Goal: Transaction & Acquisition: Purchase product/service

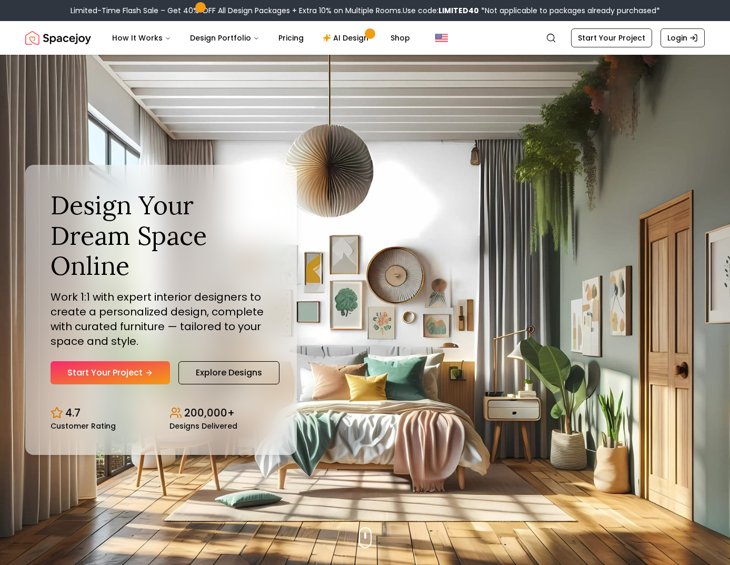
click at [73, 251] on h1 "Design Your Dream Space Online" at bounding box center [161, 235] width 221 height 91
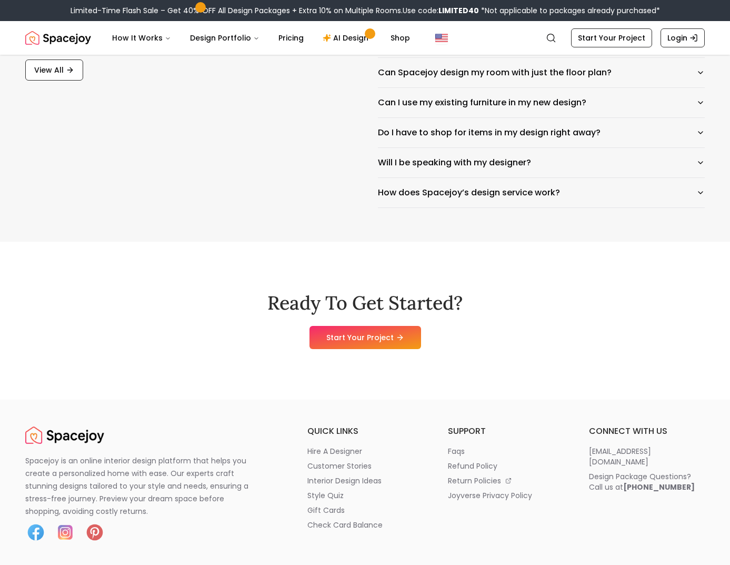
scroll to position [5215, 0]
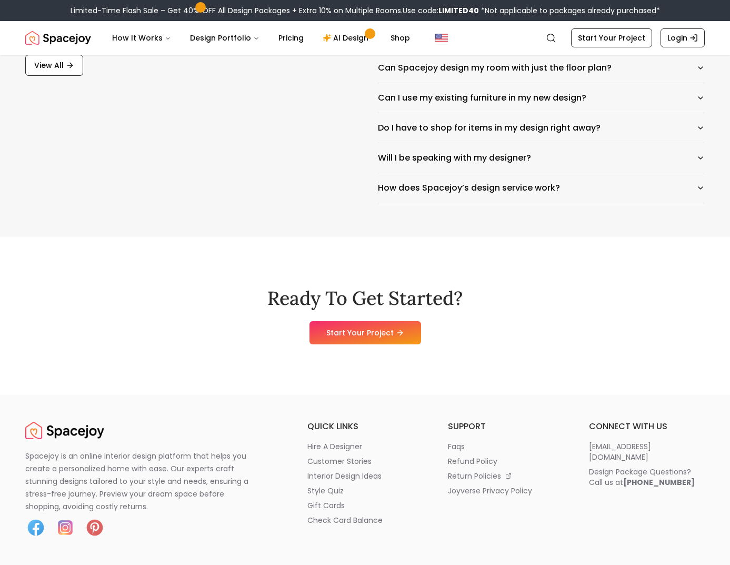
click at [18, 278] on div "Ready To Get Started? Start Your Project" at bounding box center [365, 316] width 730 height 158
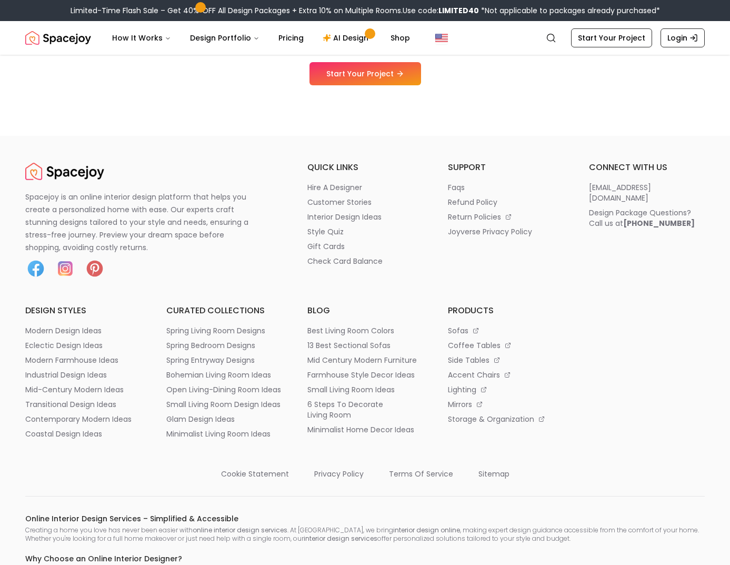
scroll to position [5473, 0]
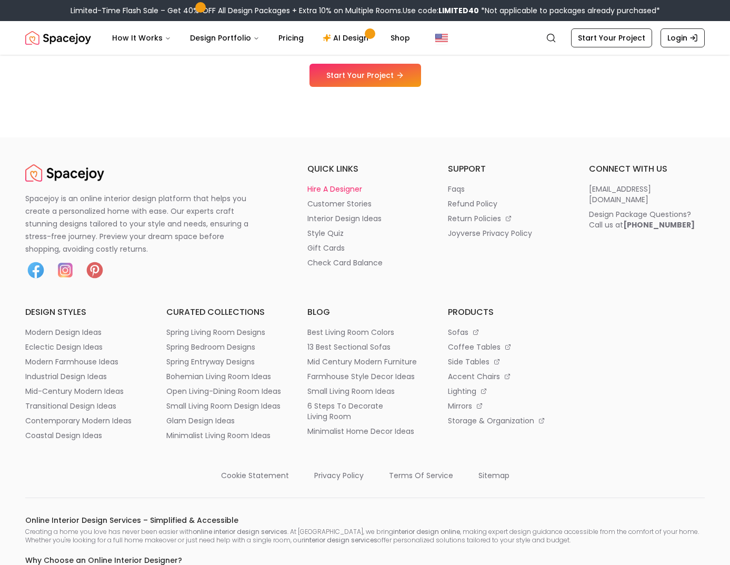
click at [345, 192] on p "hire a designer" at bounding box center [334, 189] width 55 height 11
click at [13, 349] on div "Spacejoy is an online interior design platform that helps you create a personal…" at bounding box center [365, 519] width 730 height 713
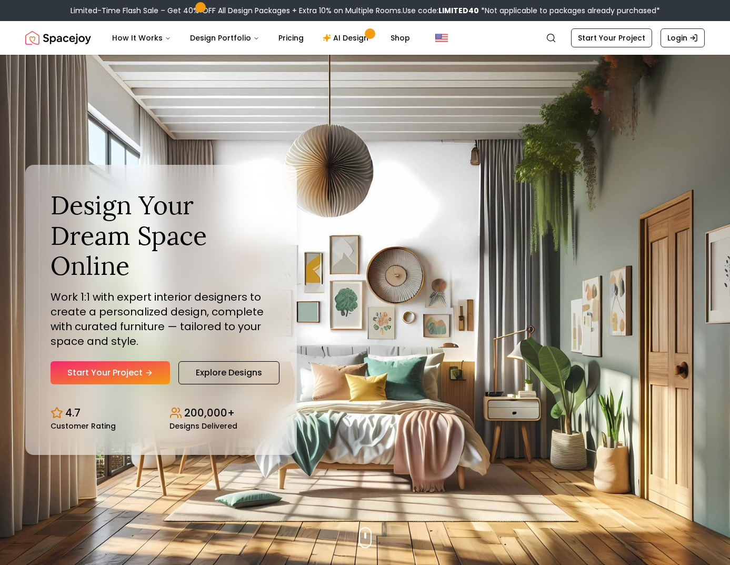
scroll to position [0, 0]
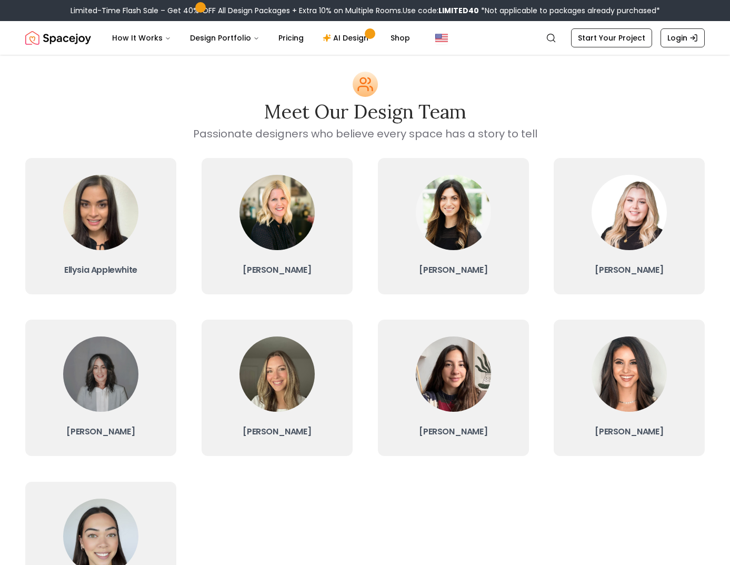
click at [15, 286] on div "Meet our Design Team Passionate designers who believe every space has a story t…" at bounding box center [365, 352] width 730 height 595
click at [149, 243] on link "Ellysia Applewhite" at bounding box center [100, 224] width 151 height 136
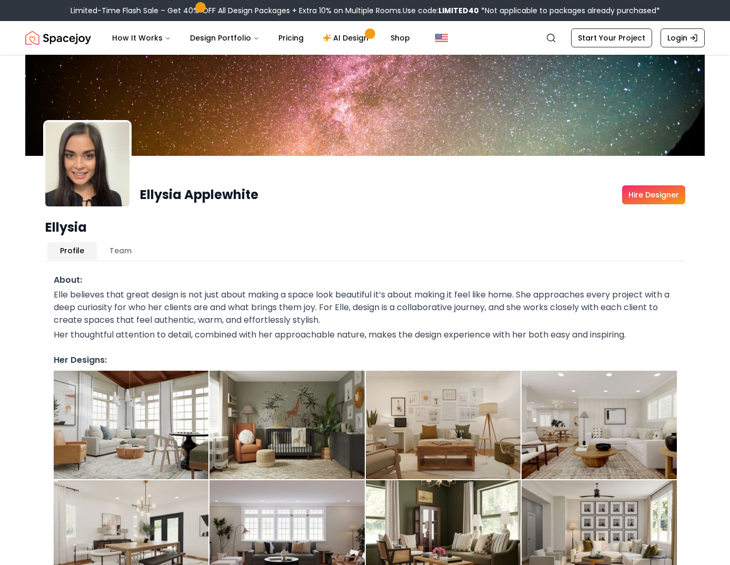
click at [31, 308] on div "Ellysia Applewhite Hire Designer Ellysia Profile Team About: Elle believes that…" at bounding box center [365, 410] width 674 height 576
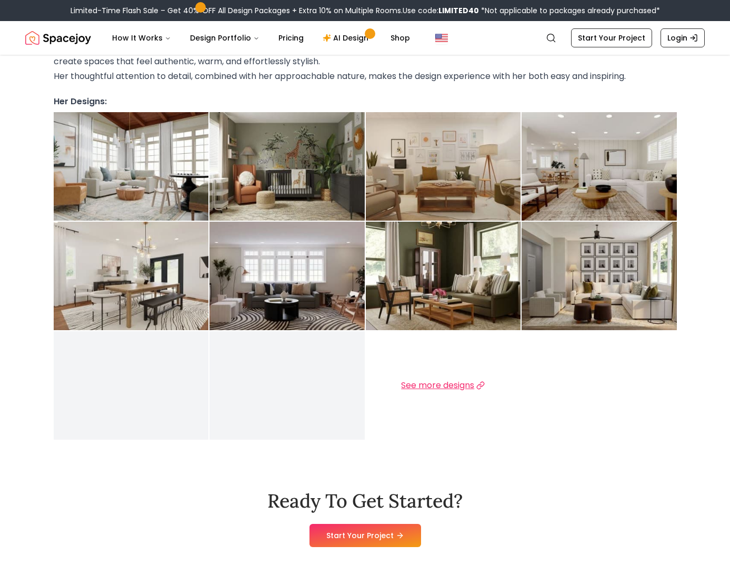
scroll to position [264, 0]
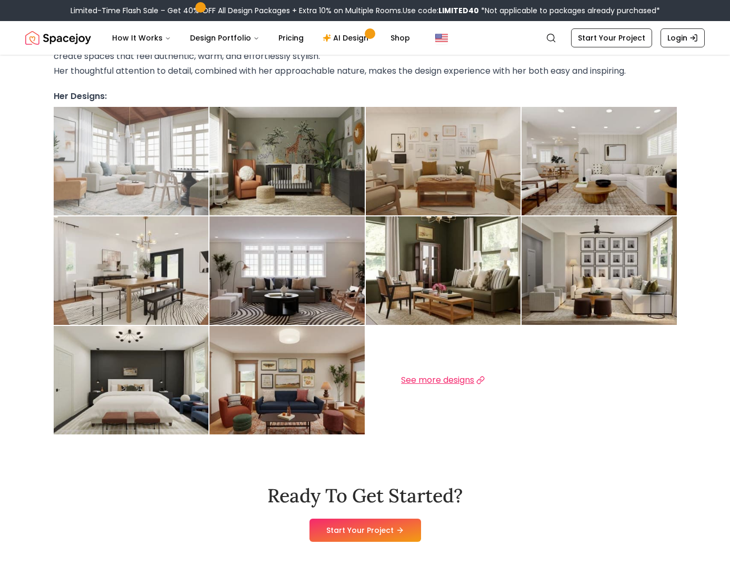
click at [139, 186] on img at bounding box center [131, 161] width 155 height 108
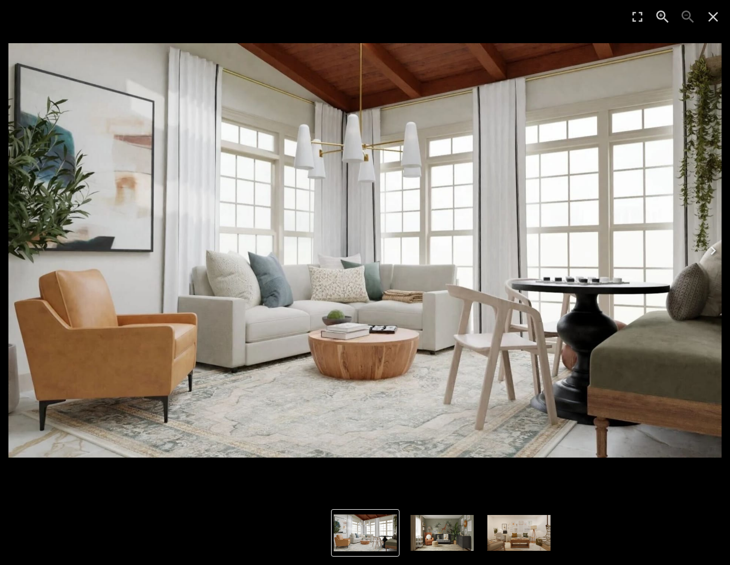
click at [711, 248] on icon "Next" at bounding box center [713, 250] width 17 height 17
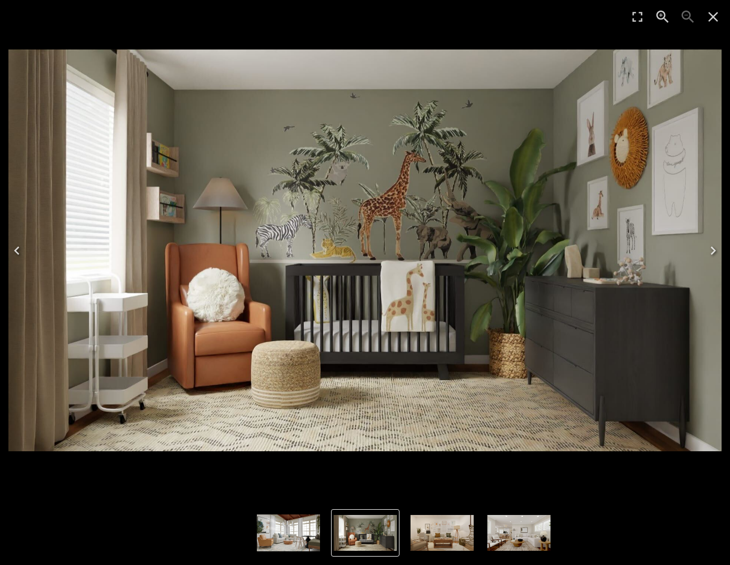
click at [711, 248] on icon "Next" at bounding box center [713, 250] width 17 height 17
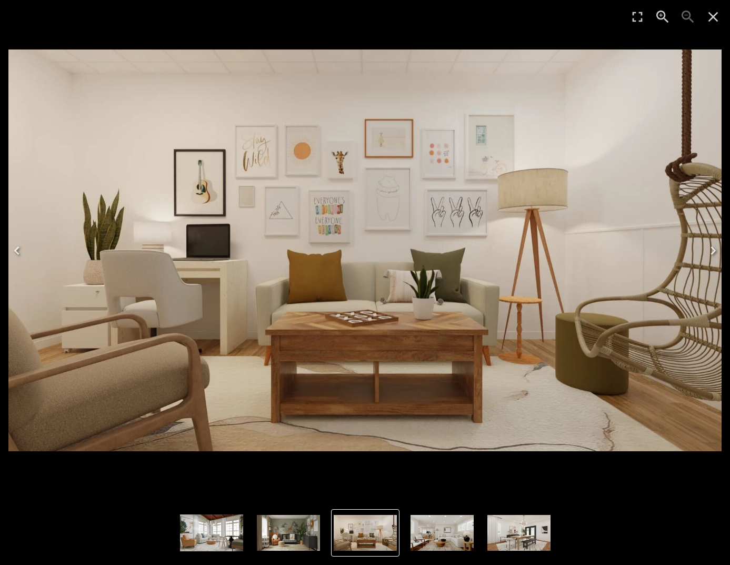
click at [711, 248] on icon "Next" at bounding box center [713, 250] width 17 height 17
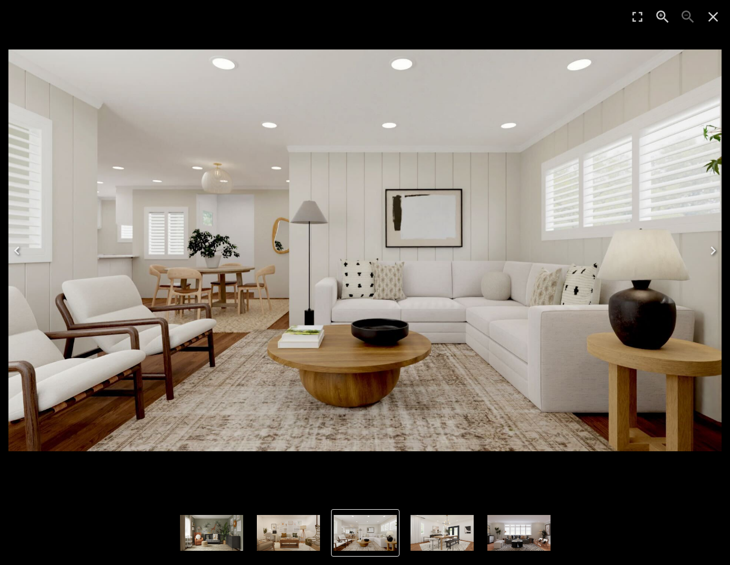
click at [711, 248] on icon "Next" at bounding box center [713, 250] width 17 height 17
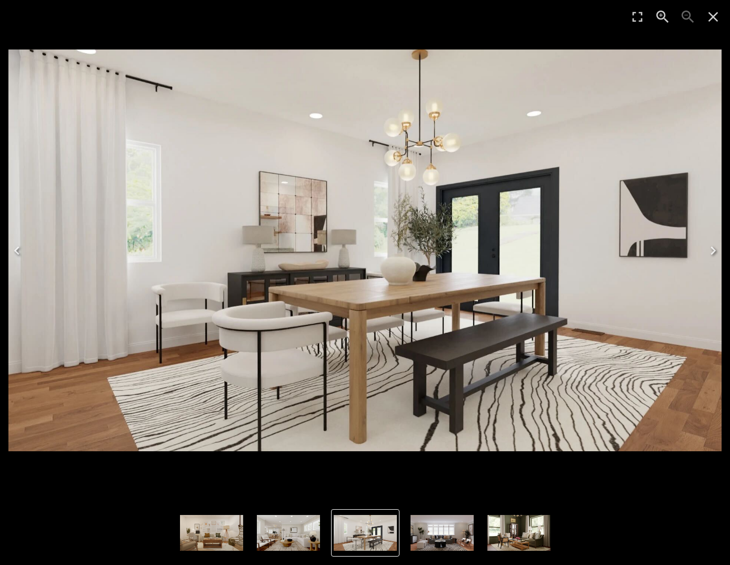
click at [711, 248] on icon "Next" at bounding box center [713, 250] width 17 height 17
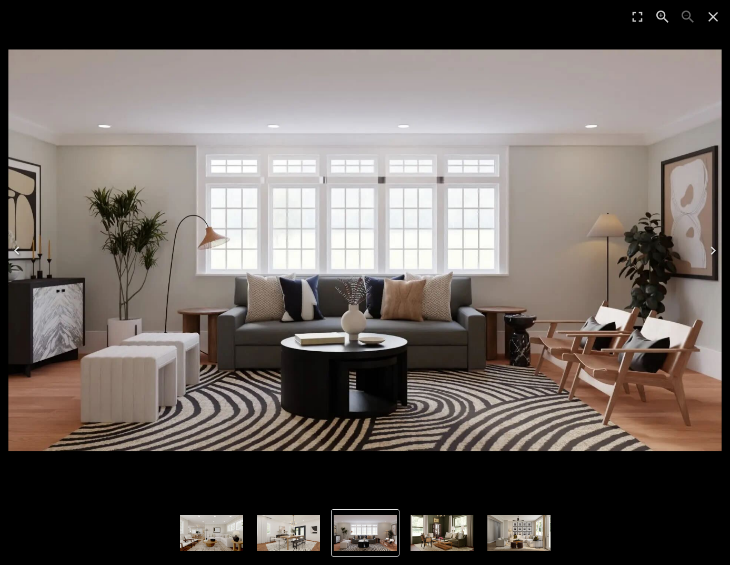
click at [711, 248] on icon "Next" at bounding box center [713, 250] width 17 height 17
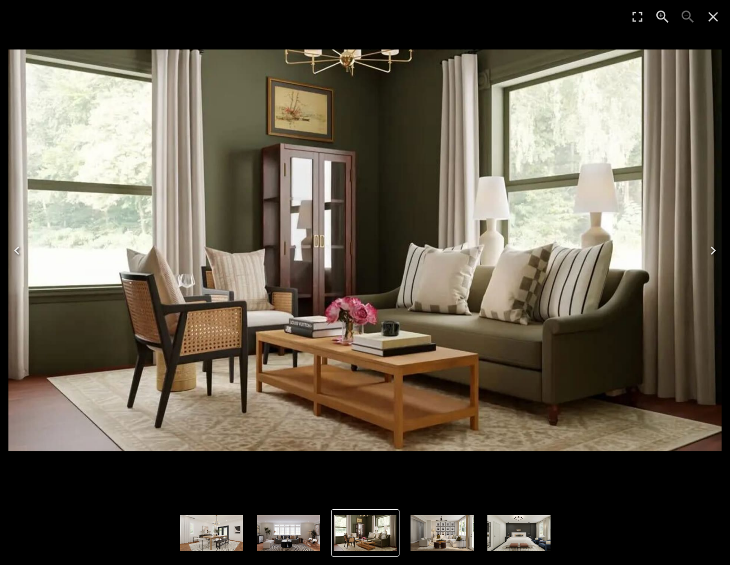
click at [711, 248] on icon "Next" at bounding box center [713, 250] width 17 height 17
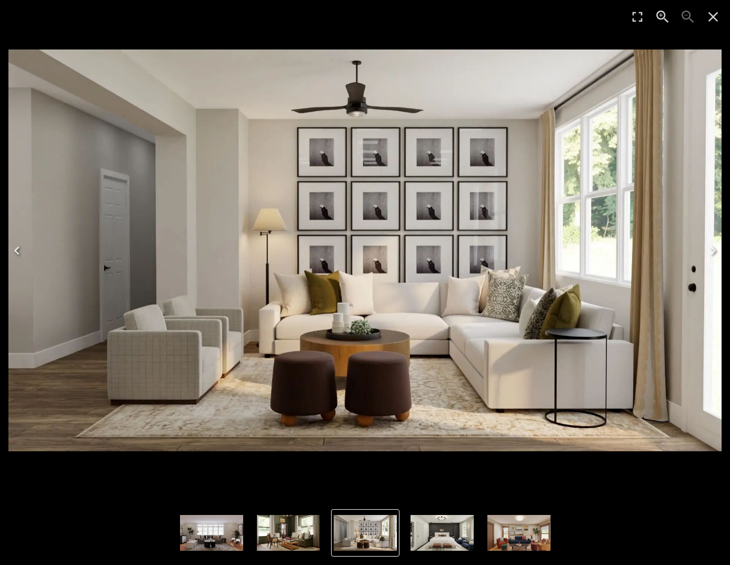
click at [711, 248] on icon "Next" at bounding box center [713, 250] width 17 height 17
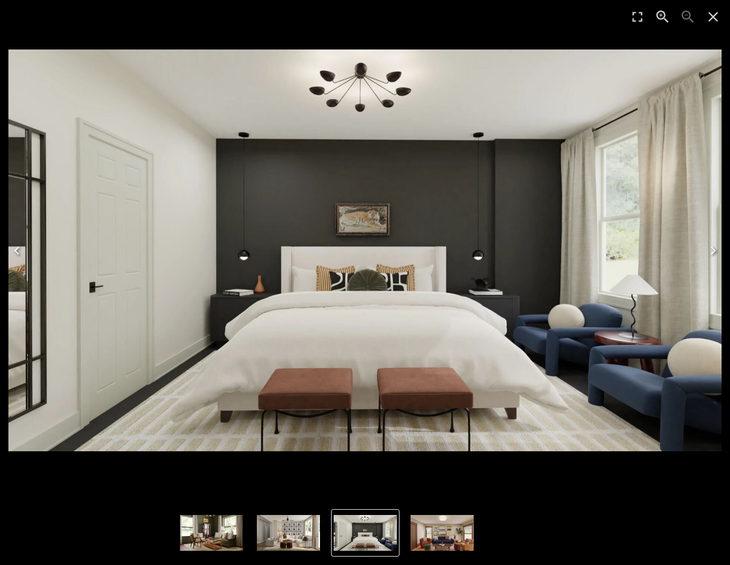
click at [711, 248] on icon "Next" at bounding box center [713, 250] width 17 height 17
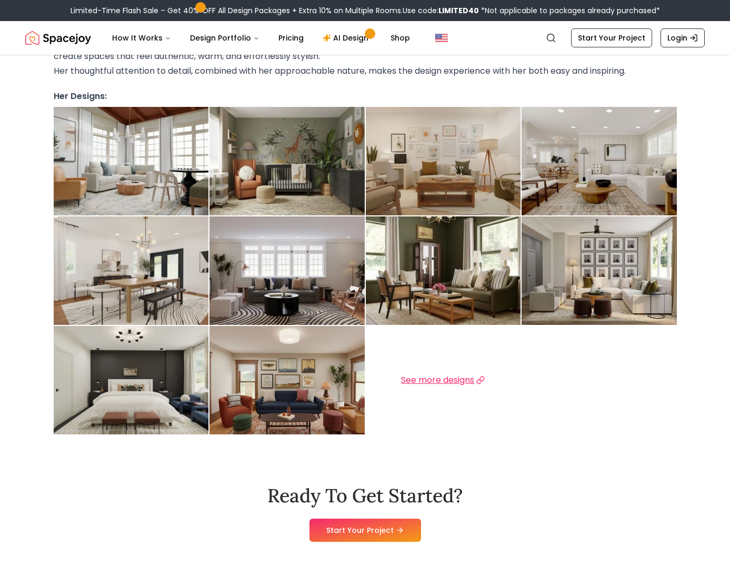
click at [14, 283] on div "Ellysia Applewhite Hire Designer Ellysia Profile Team About: Elle believes that…" at bounding box center [365, 112] width 730 height 643
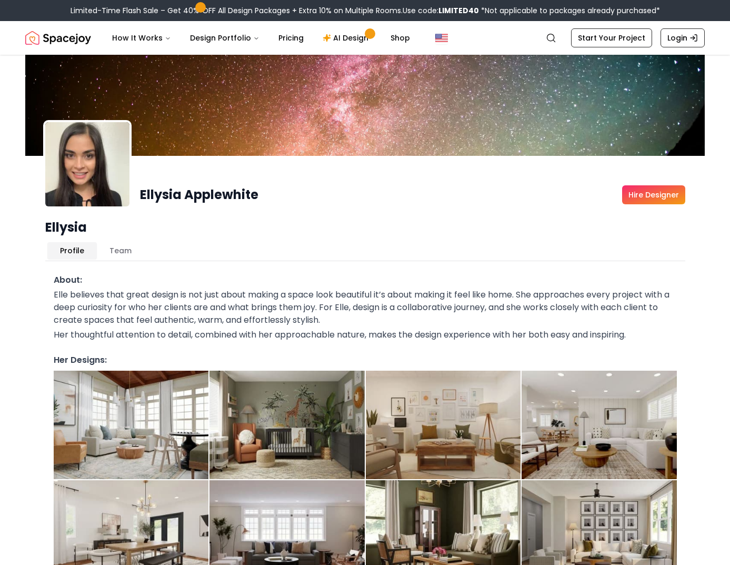
scroll to position [0, 0]
click at [293, 44] on link "Pricing" at bounding box center [291, 37] width 42 height 21
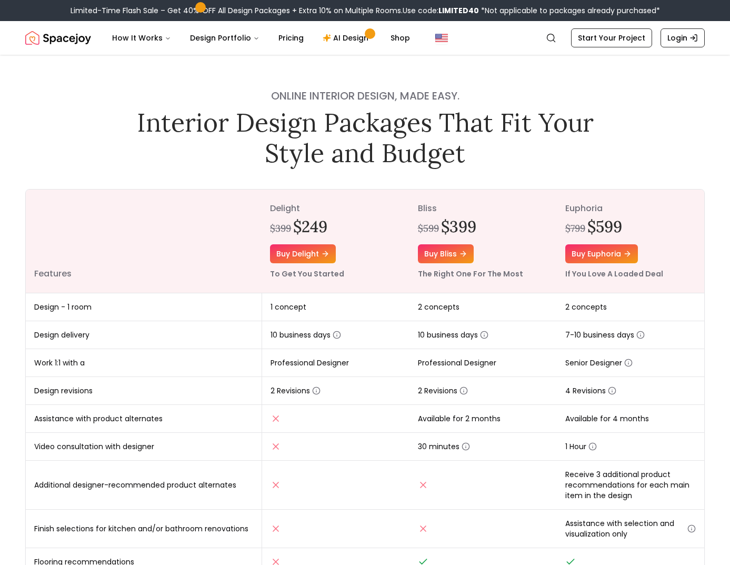
click at [529, 186] on div "Online interior design, made easy. Interior Design Packages That Fit Your Style…" at bounding box center [365, 404] width 730 height 699
